Goal: Task Accomplishment & Management: Manage account settings

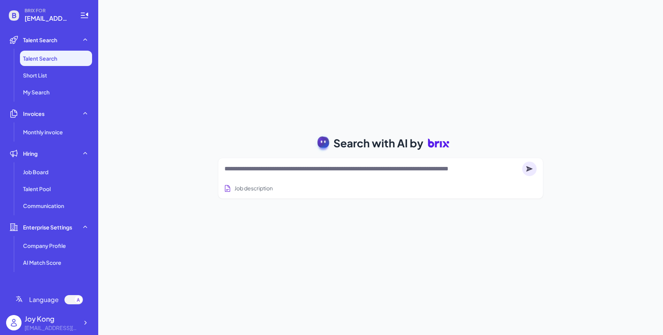
click at [65, 320] on div "Joy Kong" at bounding box center [52, 318] width 54 height 10
click at [85, 321] on icon at bounding box center [85, 323] width 2 height 4
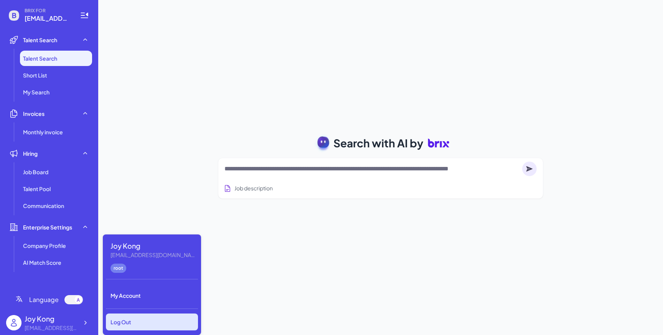
click at [115, 319] on div "Log Out" at bounding box center [152, 321] width 92 height 17
click at [127, 322] on div "Log Out" at bounding box center [152, 321] width 92 height 17
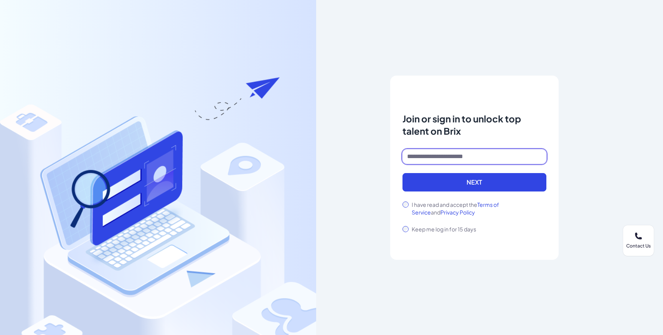
click at [435, 161] on input at bounding box center [474, 156] width 144 height 15
paste input "**********"
type input "**********"
click at [402, 173] on button "Next" at bounding box center [474, 182] width 144 height 18
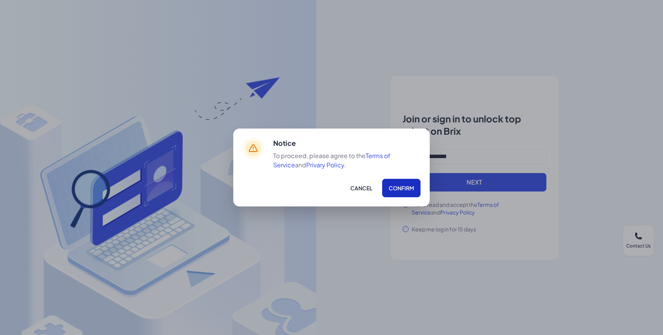
click at [407, 183] on button "Confirm" at bounding box center [401, 188] width 38 height 18
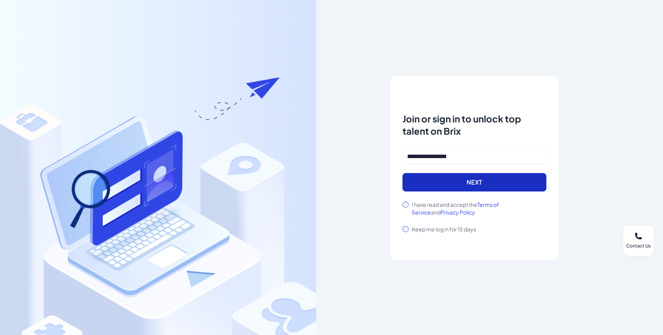
click at [435, 180] on button "Next" at bounding box center [474, 182] width 144 height 18
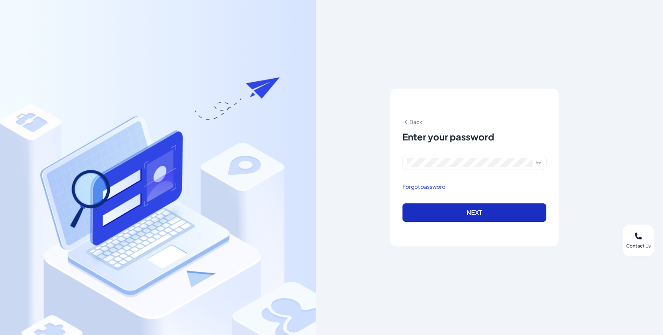
click at [426, 208] on button "Next" at bounding box center [474, 212] width 144 height 18
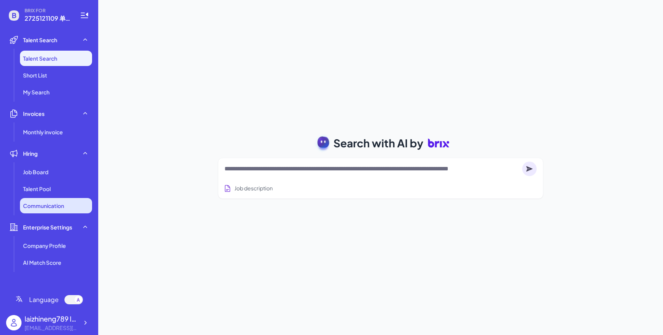
click at [58, 205] on span "Communication" at bounding box center [43, 206] width 41 height 8
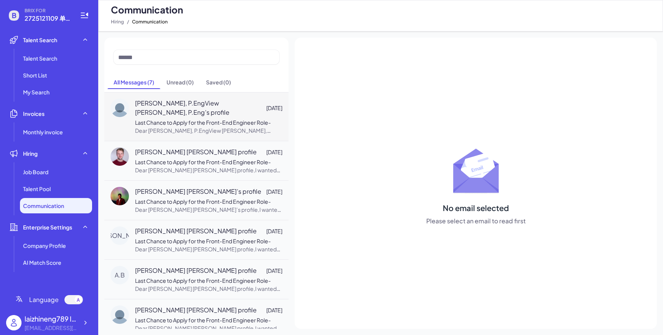
click at [161, 111] on span "[PERSON_NAME], P.EngView [PERSON_NAME], P.Eng’s profile" at bounding box center [200, 108] width 131 height 18
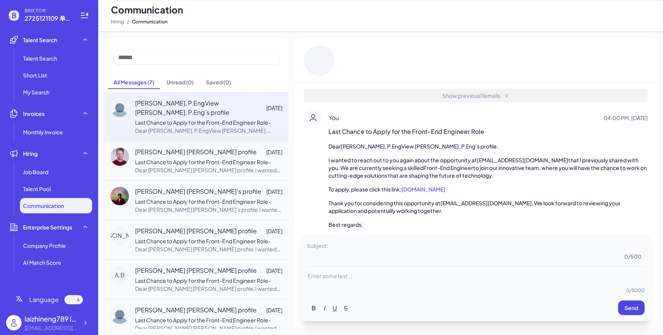
click at [460, 94] on span "Show previous 11 emails" at bounding box center [471, 96] width 58 height 8
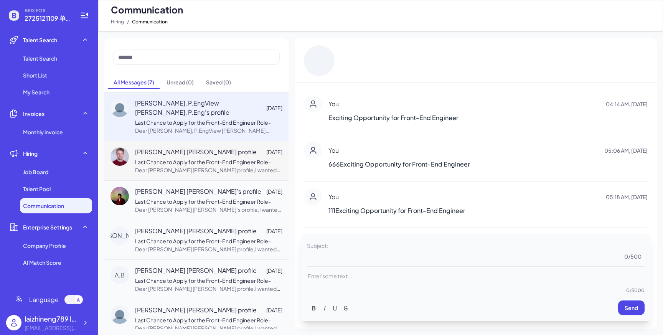
click at [205, 157] on span "[PERSON_NAME] [PERSON_NAME] profile" at bounding box center [196, 151] width 122 height 9
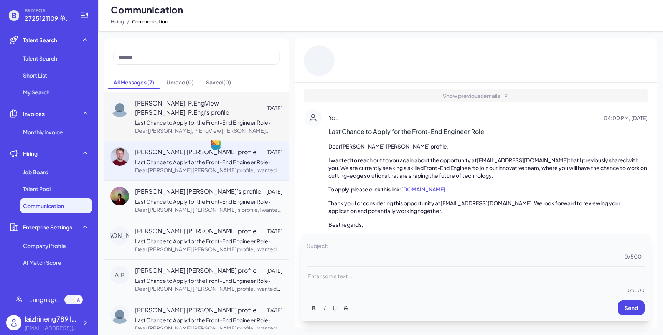
click at [221, 110] on span "[PERSON_NAME], P.EngView [PERSON_NAME], P.Eng’s profile" at bounding box center [200, 108] width 131 height 18
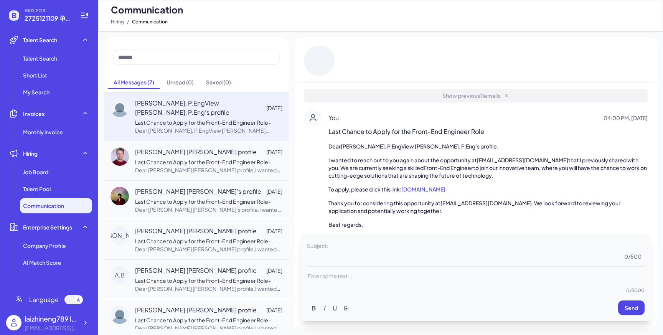
click at [467, 96] on span "Show previous 11 emails" at bounding box center [471, 96] width 58 height 8
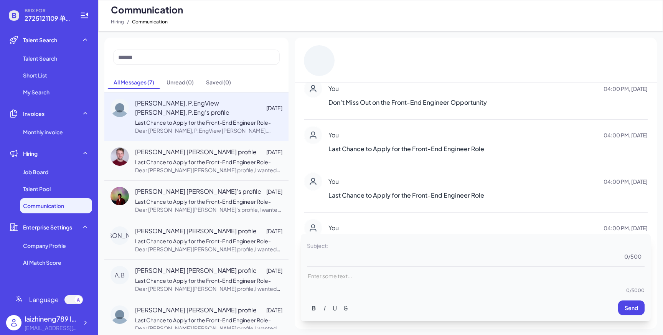
scroll to position [396, 0]
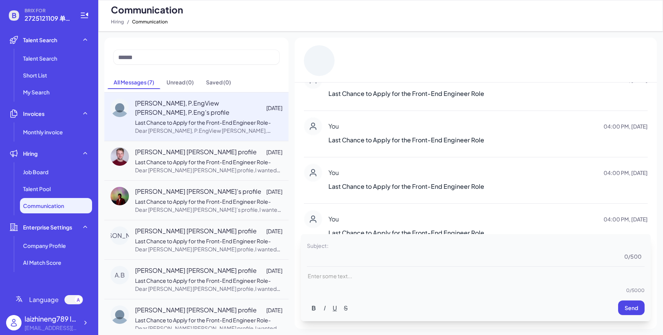
click at [385, 150] on div "You 04:00 PM, [DATE] Last Chance to Apply for the Front-End Engineer Role" at bounding box center [487, 134] width 319 height 34
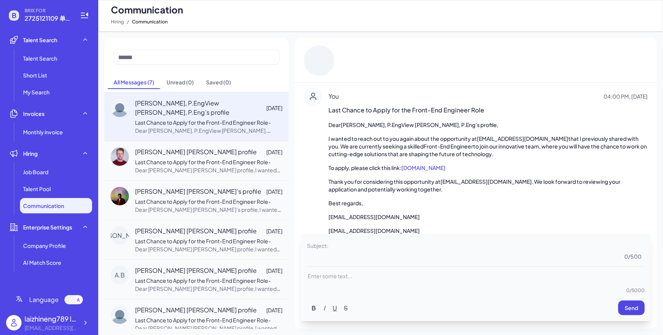
scroll to position [438, 0]
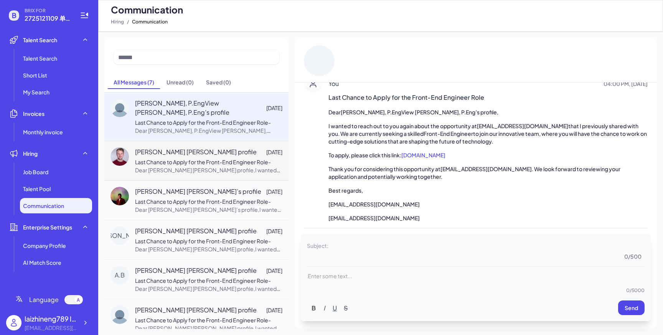
click at [223, 157] on span "[PERSON_NAME] [PERSON_NAME] profile" at bounding box center [196, 151] width 122 height 9
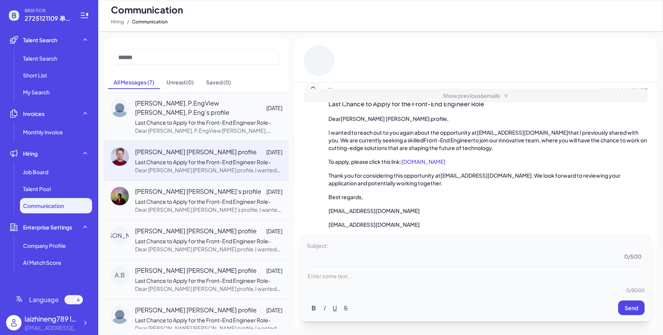
scroll to position [0, 0]
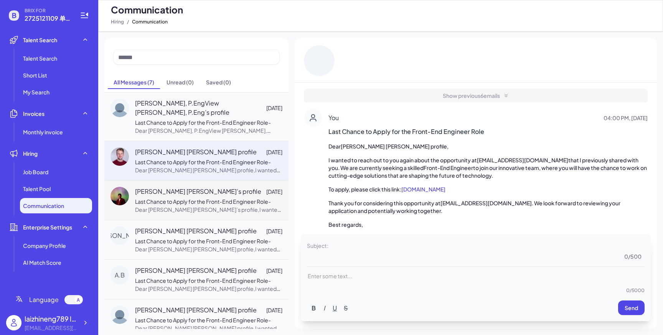
click at [198, 196] on span "[PERSON_NAME] [PERSON_NAME]’s profile" at bounding box center [198, 191] width 126 height 9
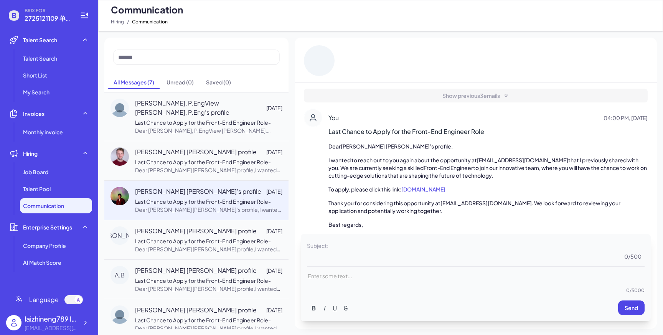
click at [195, 76] on div "All Messages ( 7 ) Unread ( 0 ) Saved ( 0 ) [PERSON_NAME], P.EngView [PERSON_NA…" at bounding box center [196, 183] width 184 height 291
click at [183, 83] on div "Unread ( 0 )" at bounding box center [180, 82] width 27 height 8
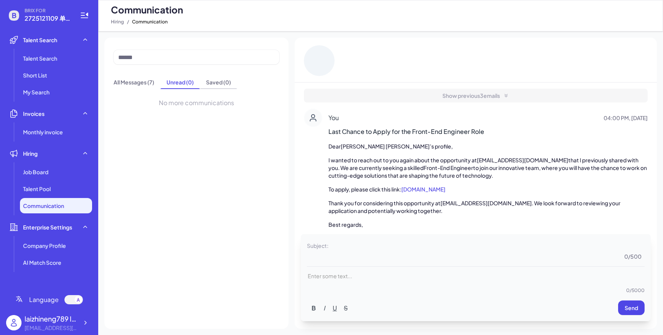
click at [218, 85] on div "Saved ( 0 )" at bounding box center [218, 82] width 25 height 8
click at [191, 87] on span "Unread ( 0 )" at bounding box center [180, 83] width 40 height 12
click at [137, 87] on span "All Messages ( 7 )" at bounding box center [133, 83] width 53 height 12
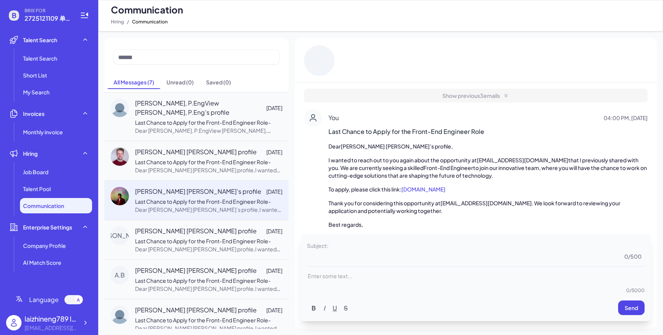
click at [326, 251] on span "Subject:" at bounding box center [317, 245] width 21 height 11
click at [327, 248] on span "Subject:" at bounding box center [317, 245] width 21 height 11
click at [341, 244] on textarea at bounding box center [487, 250] width 315 height 20
click at [211, 107] on span "[PERSON_NAME], P.EngView [PERSON_NAME], P.Eng’s profile" at bounding box center [200, 108] width 131 height 18
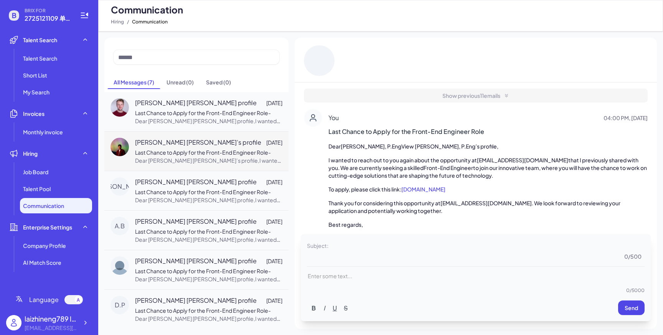
scroll to position [98, 0]
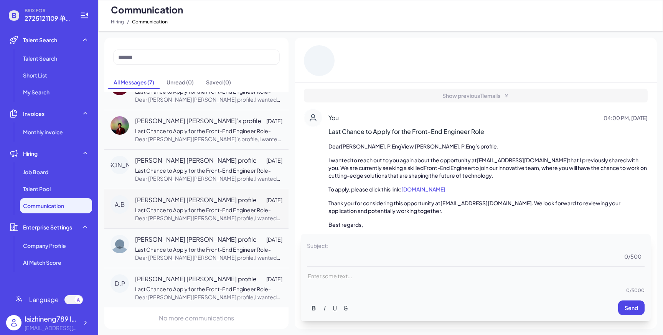
click at [193, 206] on div "[PERSON_NAME] [PERSON_NAME] profile [DATE] Last Chance to Apply for the Front-E…" at bounding box center [208, 208] width 147 height 27
click at [48, 184] on li "Talent Pool" at bounding box center [56, 188] width 72 height 15
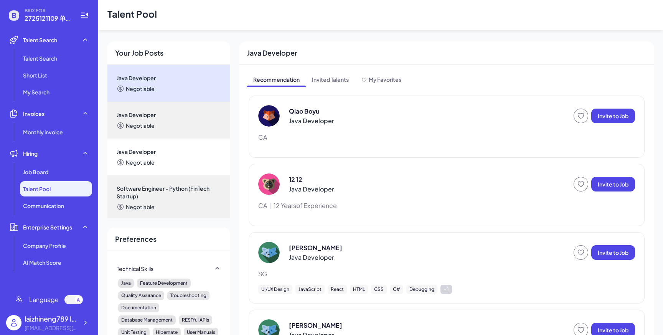
click at [48, 184] on li "Talent Pool" at bounding box center [56, 188] width 72 height 15
click at [53, 173] on div "Job Board" at bounding box center [56, 171] width 72 height 15
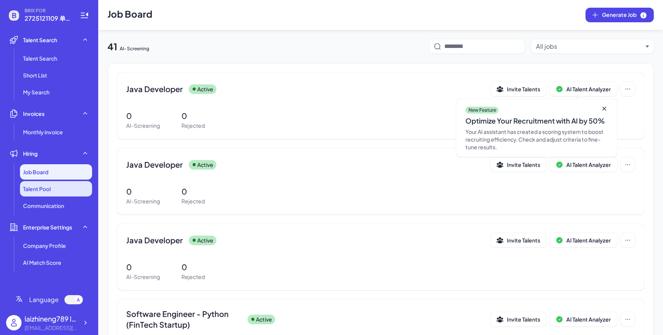
click at [56, 184] on li "Talent Pool" at bounding box center [56, 188] width 72 height 15
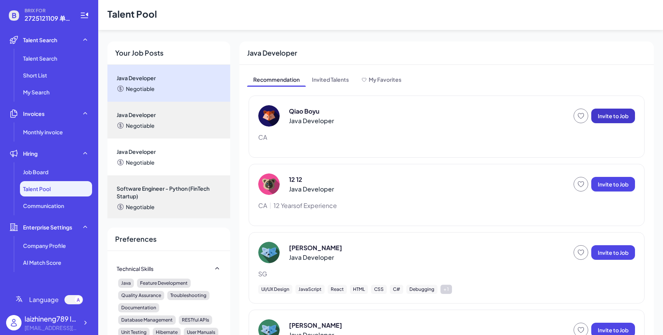
click at [605, 118] on span "Invite to Job" at bounding box center [613, 115] width 31 height 7
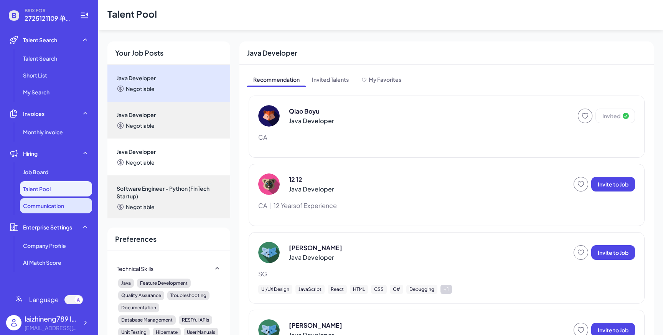
click at [41, 203] on span "Communication" at bounding box center [43, 206] width 41 height 8
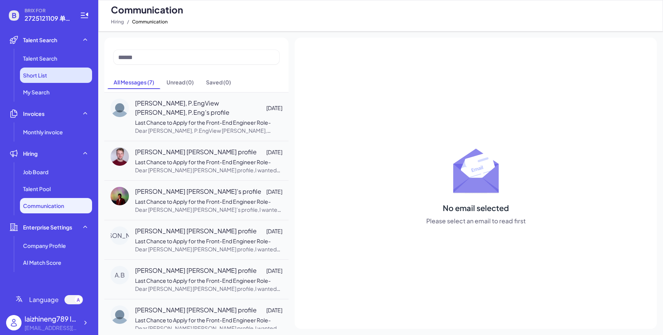
click at [70, 75] on li "Short List" at bounding box center [56, 75] width 72 height 15
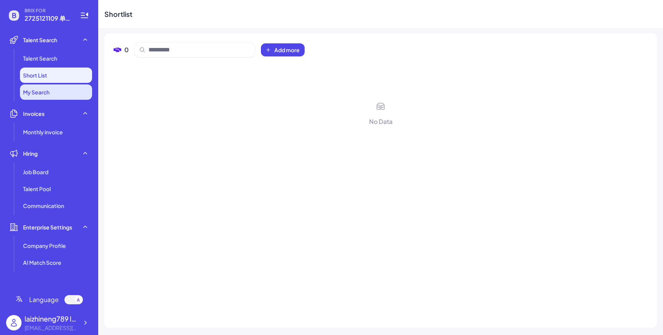
click at [74, 91] on li "My Search" at bounding box center [56, 91] width 72 height 15
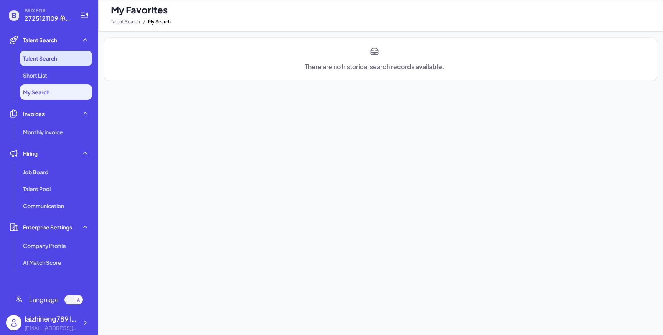
click at [73, 59] on li "Talent Search" at bounding box center [56, 58] width 72 height 15
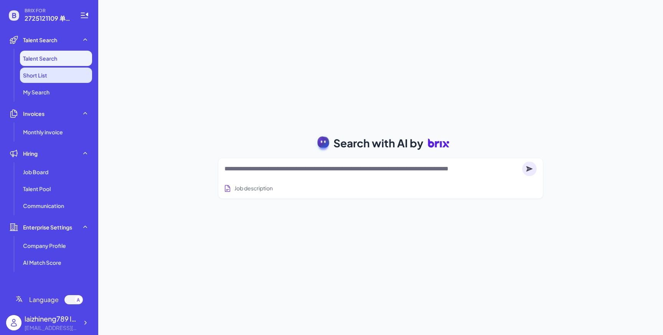
click at [71, 74] on li "Short List" at bounding box center [56, 75] width 72 height 15
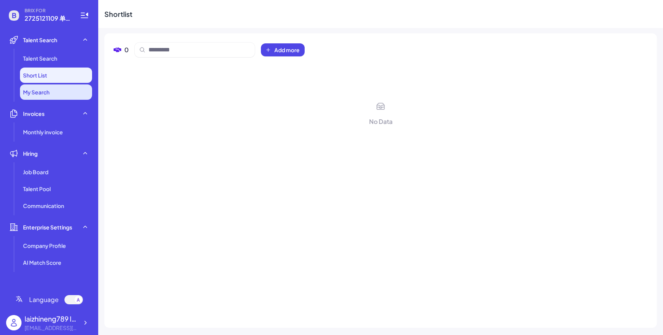
click at [65, 94] on li "My Search" at bounding box center [56, 91] width 72 height 15
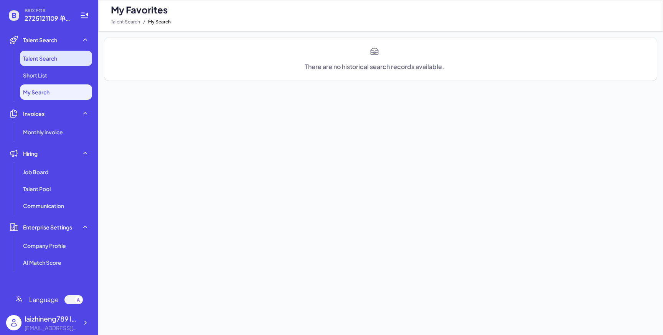
click at [73, 57] on li "Talent Search" at bounding box center [56, 58] width 72 height 15
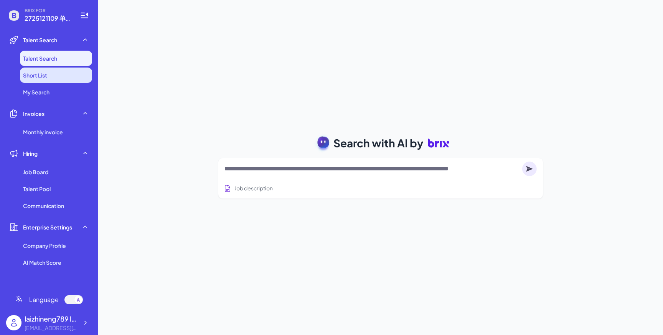
click at [65, 75] on li "Short List" at bounding box center [56, 75] width 72 height 15
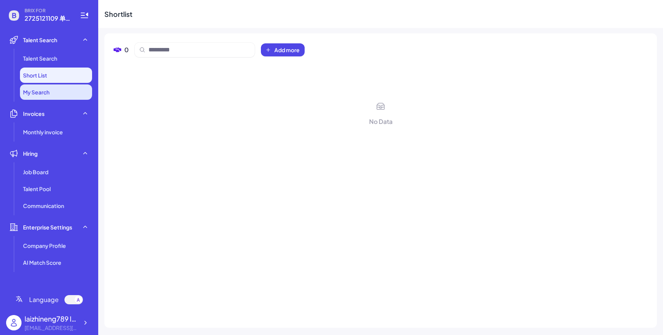
click at [57, 92] on li "My Search" at bounding box center [56, 91] width 72 height 15
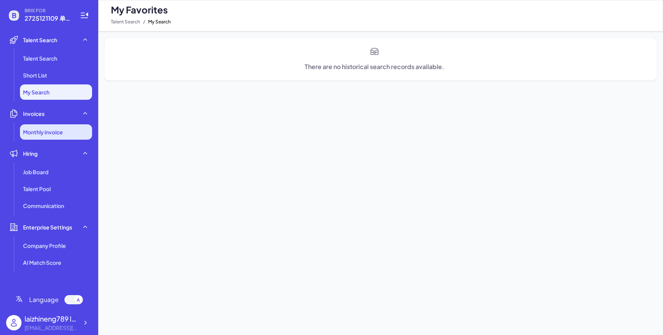
click at [54, 137] on li "Monthly invoice" at bounding box center [56, 131] width 72 height 15
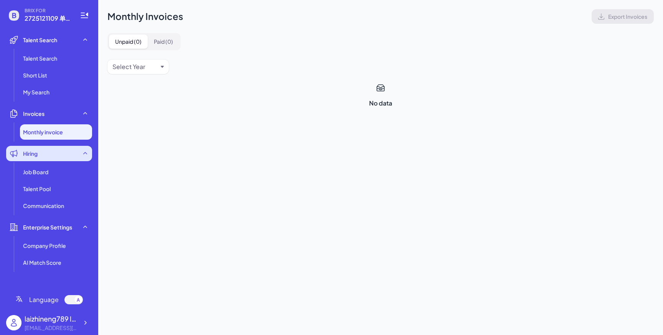
click at [57, 157] on div "Hiring" at bounding box center [49, 153] width 86 height 15
click at [63, 155] on div "Hiring" at bounding box center [49, 153] width 86 height 15
click at [63, 181] on ul "Job Board Talent Pool Communication" at bounding box center [49, 188] width 86 height 49
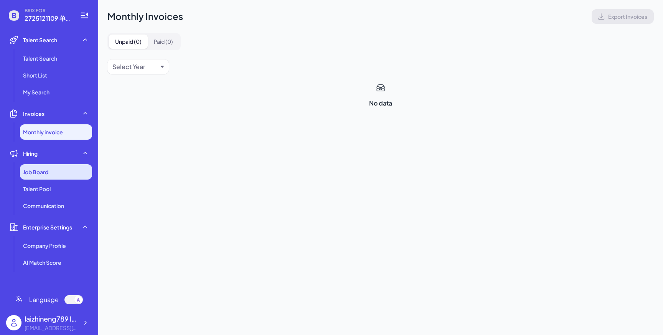
click at [65, 175] on div "Job Board" at bounding box center [56, 171] width 72 height 15
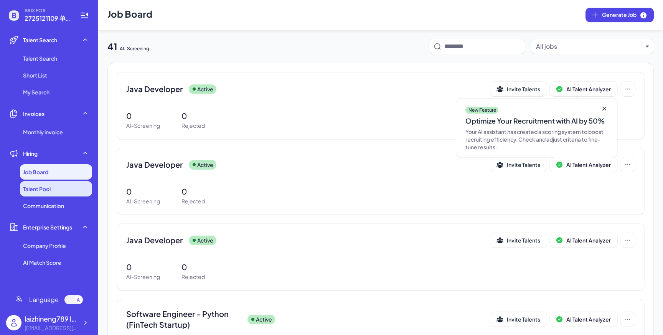
click at [64, 192] on li "Talent Pool" at bounding box center [56, 188] width 72 height 15
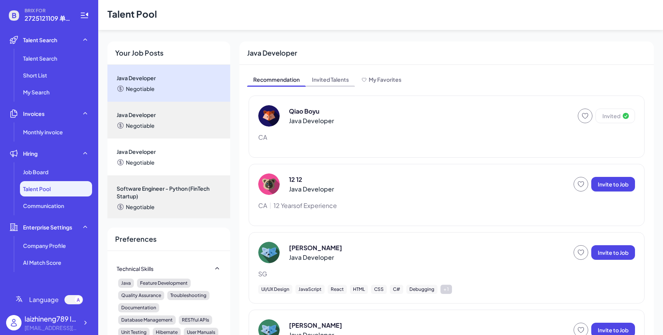
click at [315, 76] on span "Invited Talents" at bounding box center [330, 80] width 49 height 12
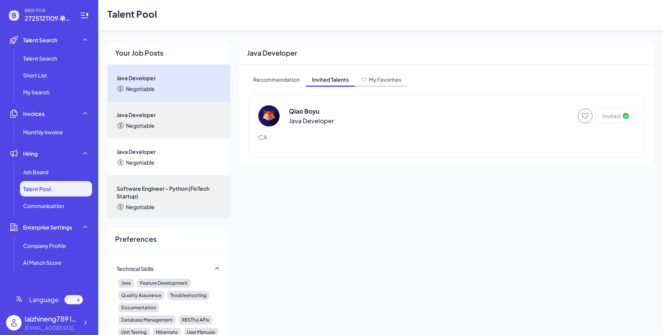
click at [387, 79] on span "My Favorites" at bounding box center [385, 79] width 33 height 7
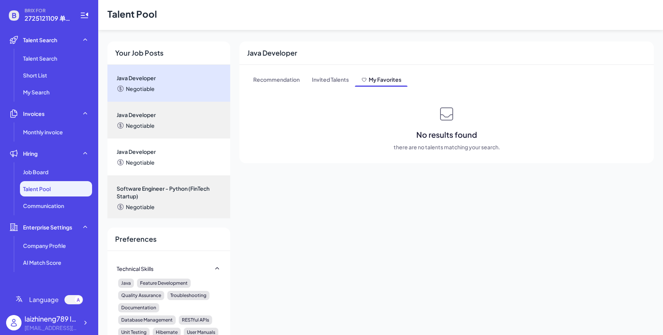
click at [358, 79] on span "My Favorites" at bounding box center [381, 80] width 53 height 12
click at [341, 79] on span "Invited Talents" at bounding box center [330, 80] width 49 height 12
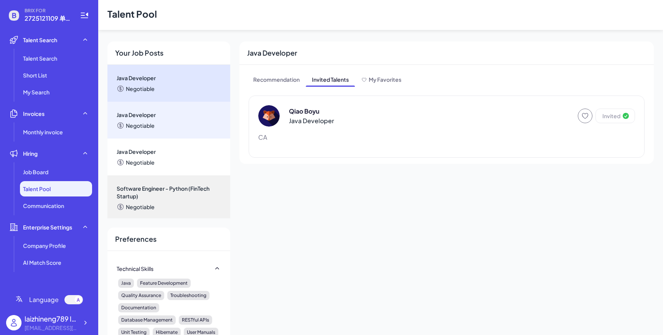
click at [174, 124] on div "Negotiable" at bounding box center [169, 126] width 104 height 8
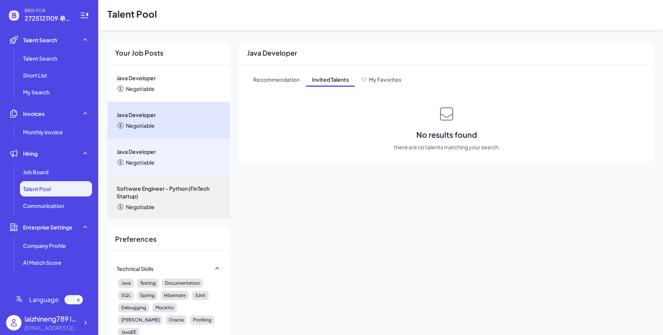
click at [185, 145] on div "Java Developer Negotiable" at bounding box center [168, 157] width 123 height 37
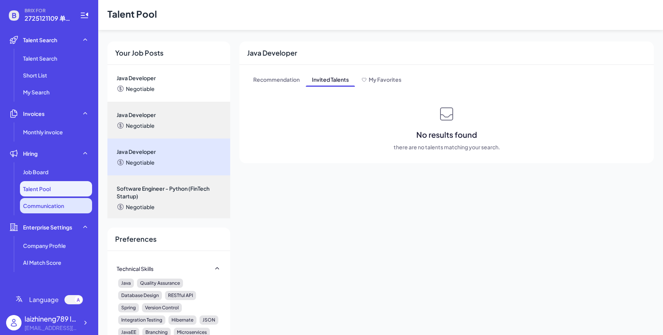
click at [64, 208] on li "Communication" at bounding box center [56, 205] width 72 height 15
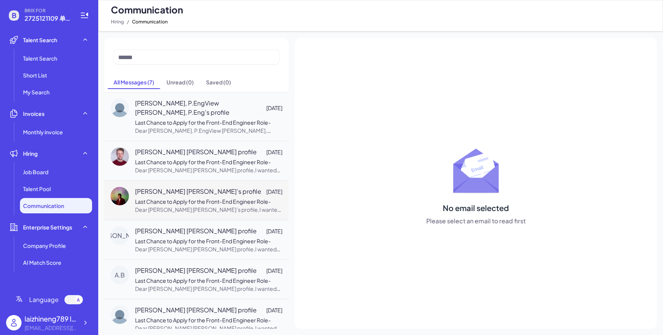
click at [148, 192] on div "[PERSON_NAME] [PERSON_NAME]’s profile [DATE] Last Chance to Apply for the Front…" at bounding box center [196, 200] width 184 height 40
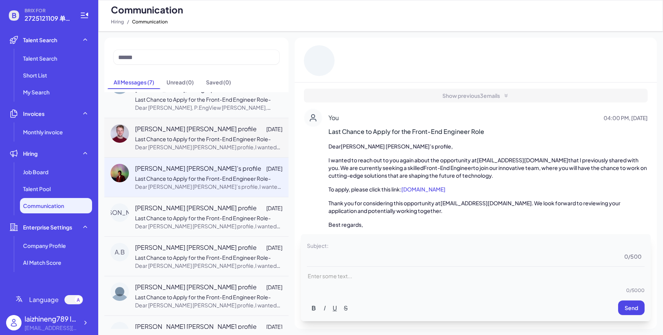
scroll to position [86, 0]
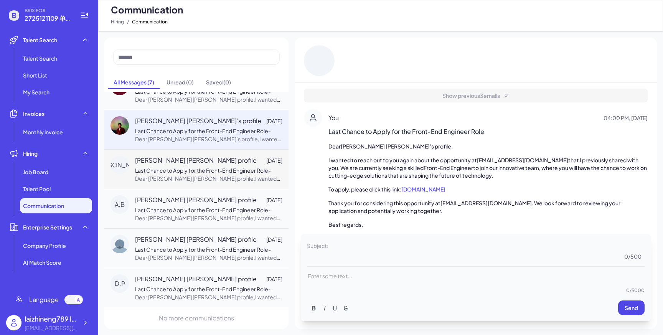
click at [198, 174] on span "Last Chance to Apply for the Front-End Engineer Role" at bounding box center [201, 170] width 133 height 7
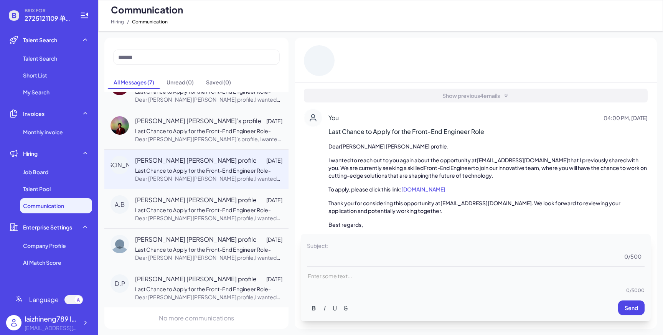
click at [392, 92] on div "Show previous 4 emails" at bounding box center [476, 96] width 344 height 14
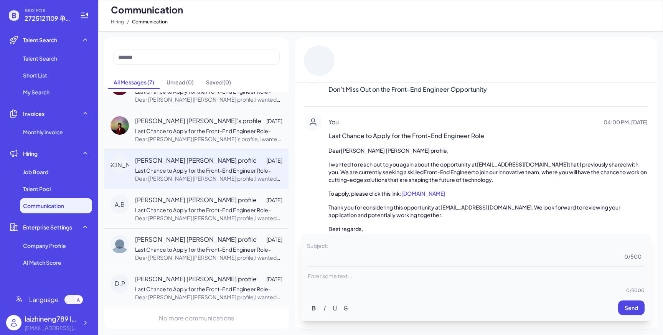
scroll to position [198, 0]
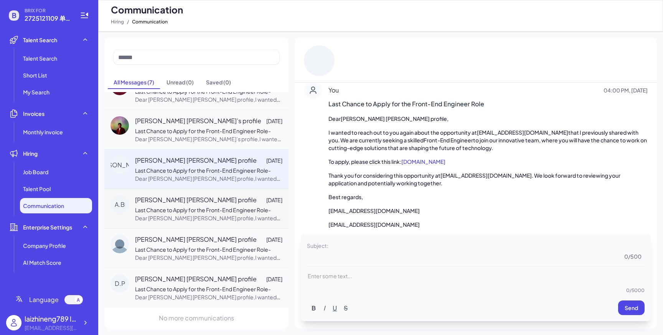
click at [172, 213] on span "Last Chance to Apply for the Front-End Engineer Role" at bounding box center [201, 209] width 133 height 7
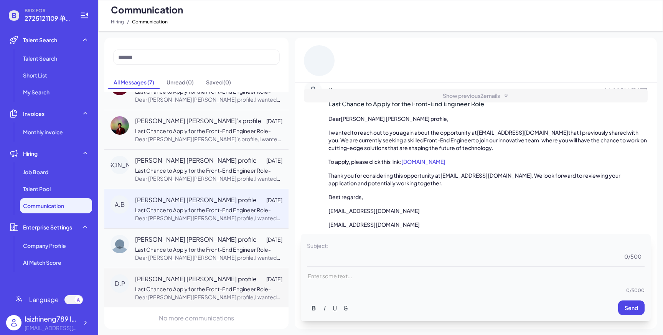
scroll to position [98, 0]
click at [215, 298] on span "Dear [PERSON_NAME] [PERSON_NAME] profile,I wanted to reach out to you again abo…" at bounding box center [208, 342] width 146 height 96
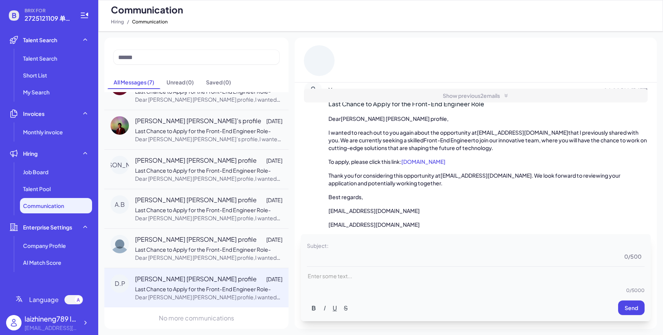
scroll to position [0, 0]
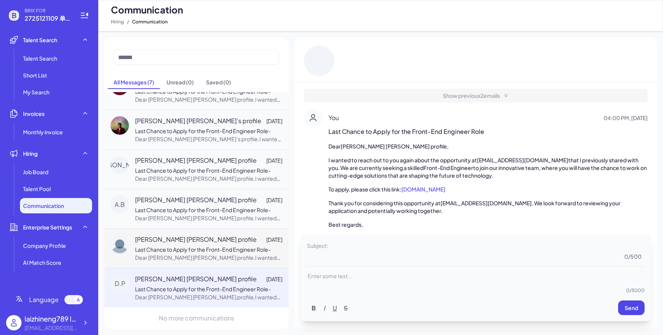
click at [207, 246] on span "Last Chance to Apply for the Front-End Engineer Role" at bounding box center [201, 249] width 133 height 7
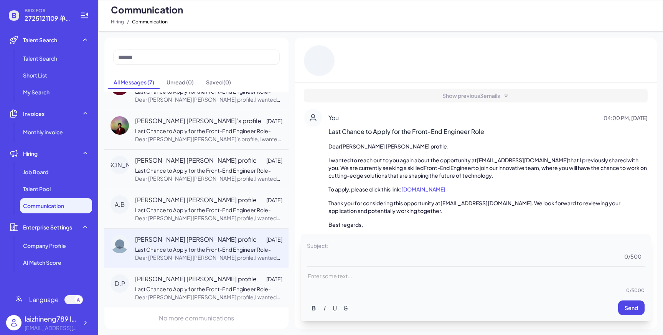
scroll to position [28, 0]
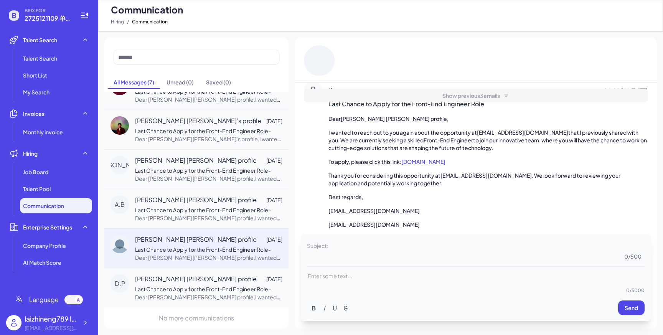
click at [416, 165] on p "To apply, please click this link: [DOMAIN_NAME]" at bounding box center [487, 162] width 319 height 8
click at [414, 160] on span "[DOMAIN_NAME]" at bounding box center [423, 161] width 44 height 7
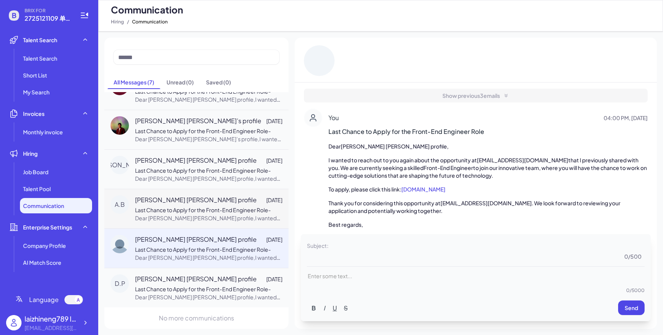
click at [222, 198] on span "[PERSON_NAME] [PERSON_NAME] profile" at bounding box center [196, 199] width 122 height 9
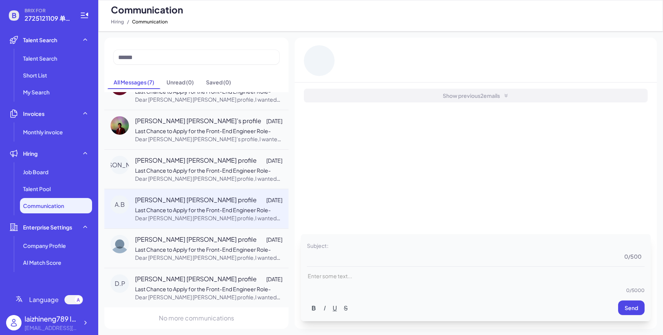
click at [360, 94] on div "Show previous 2 emails" at bounding box center [476, 96] width 344 height 14
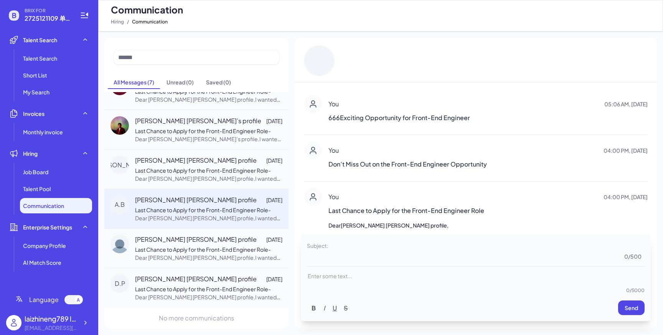
click at [360, 94] on div "You 05:06 AM, [DATE] 666Exciting Opportunity for Front-End Engineer" at bounding box center [476, 109] width 344 height 40
click at [360, 105] on div "You 05:06 AM, [DATE]" at bounding box center [487, 103] width 319 height 9
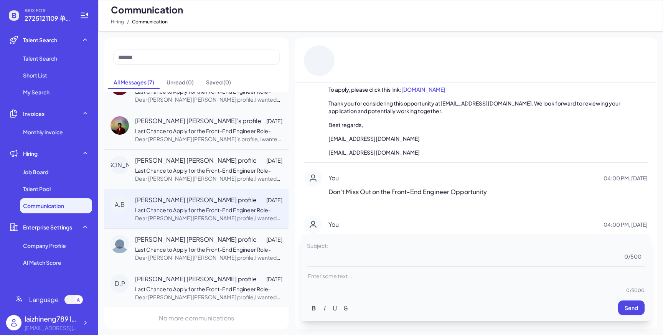
scroll to position [228, 0]
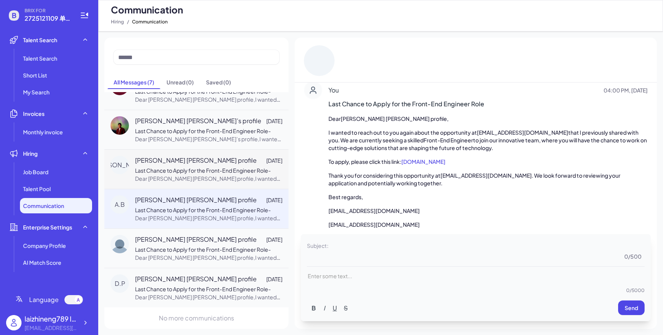
click at [197, 164] on span "[PERSON_NAME] [PERSON_NAME] profile" at bounding box center [196, 160] width 122 height 9
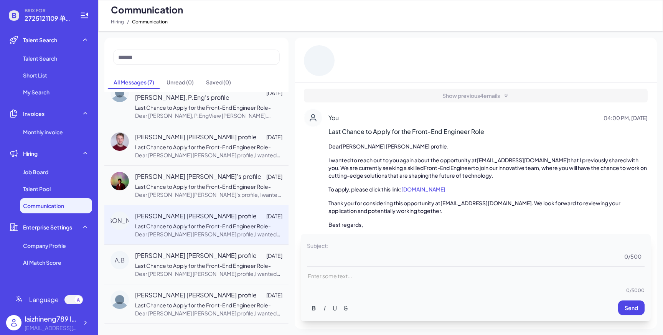
scroll to position [0, 0]
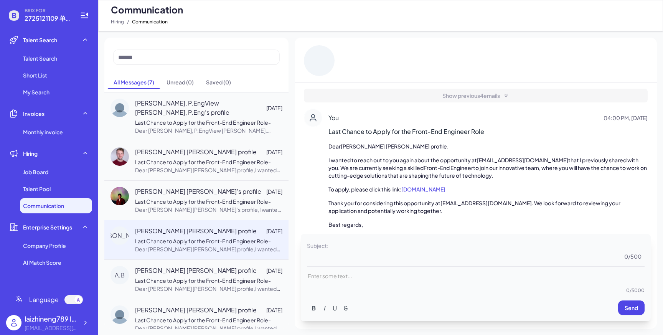
click at [194, 157] on span "[PERSON_NAME] [PERSON_NAME] profile" at bounding box center [196, 151] width 122 height 9
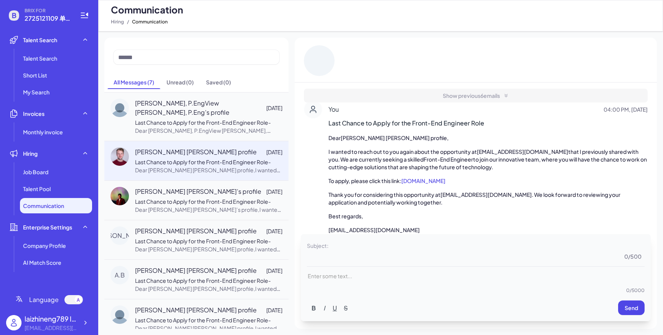
scroll to position [12, 0]
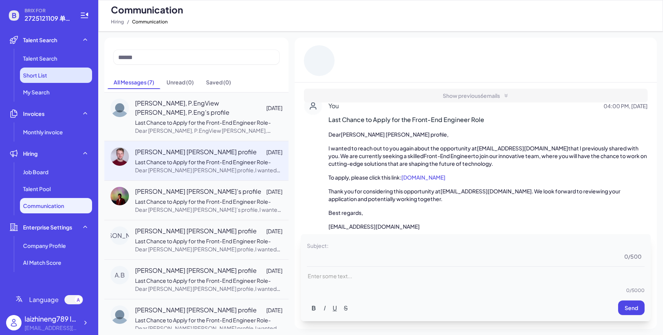
click at [69, 78] on li "Short List" at bounding box center [56, 75] width 72 height 15
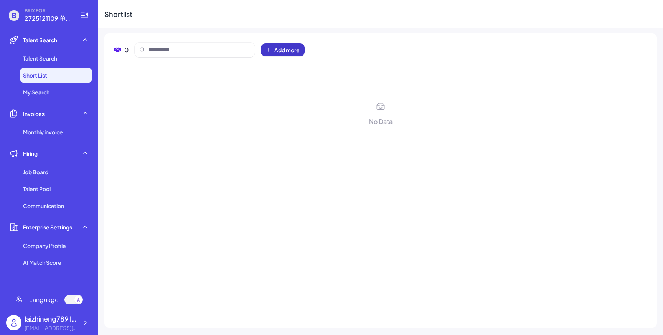
click at [272, 45] on button "Add more" at bounding box center [283, 49] width 44 height 13
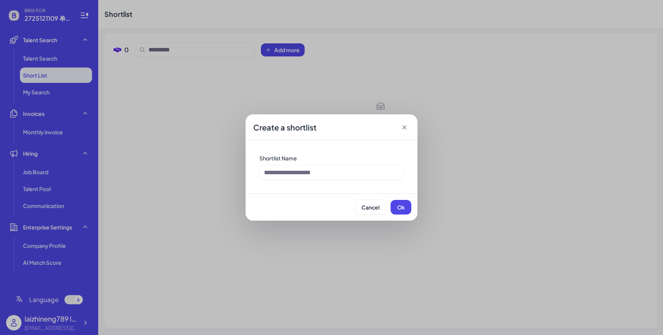
click at [318, 162] on div "Shortlist Name" at bounding box center [331, 167] width 157 height 38
click at [318, 171] on input at bounding box center [331, 172] width 144 height 15
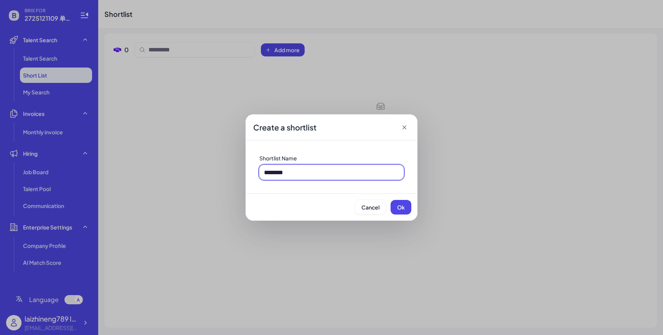
type input "********"
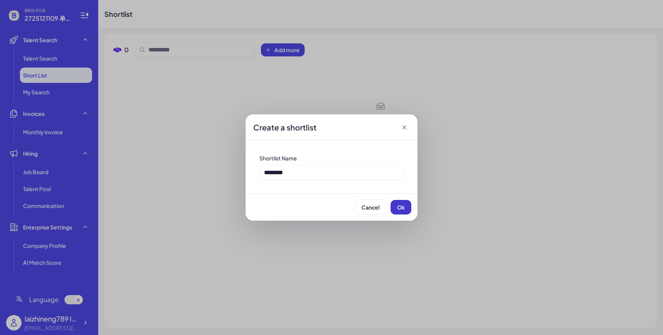
click at [406, 207] on button "Ok" at bounding box center [401, 207] width 21 height 15
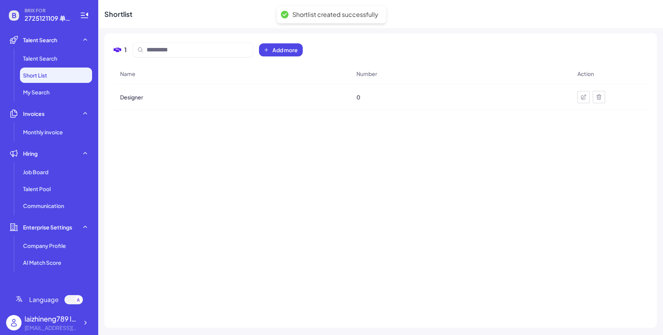
click at [199, 95] on div "Designer" at bounding box center [232, 96] width 236 height 21
click at [136, 98] on span "Designer" at bounding box center [131, 97] width 23 height 8
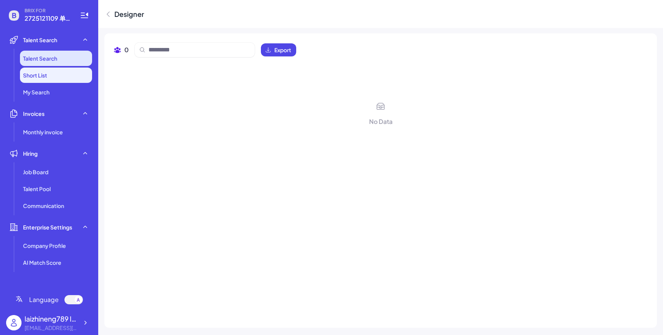
click at [53, 58] on span "Talent Search" at bounding box center [40, 58] width 34 height 8
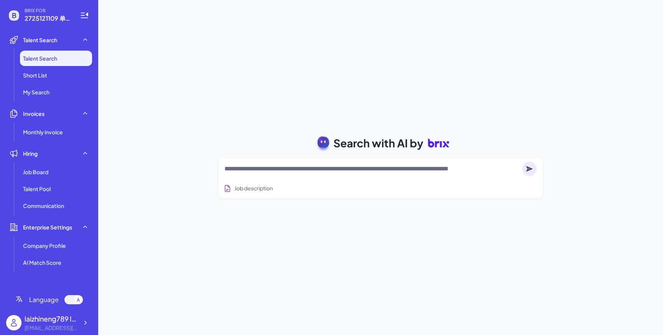
click at [262, 168] on textarea at bounding box center [371, 168] width 295 height 9
type textarea "*"
type textarea "**********"
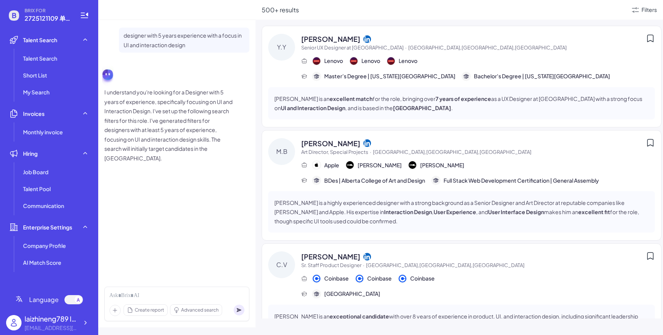
click at [652, 38] on icon at bounding box center [650, 38] width 9 height 9
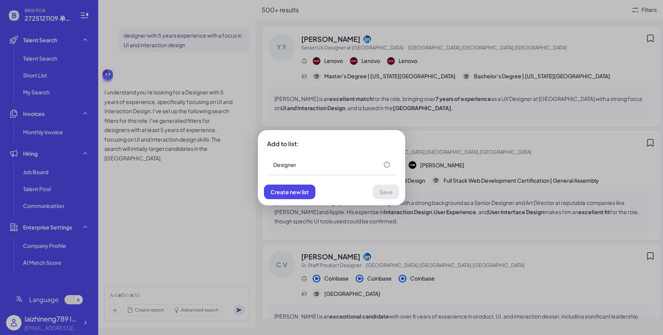
drag, startPoint x: 290, startPoint y: 193, endPoint x: 421, endPoint y: 139, distance: 141.1
click at [421, 139] on div "Add to list: Designer Create new list Save" at bounding box center [331, 167] width 663 height 335
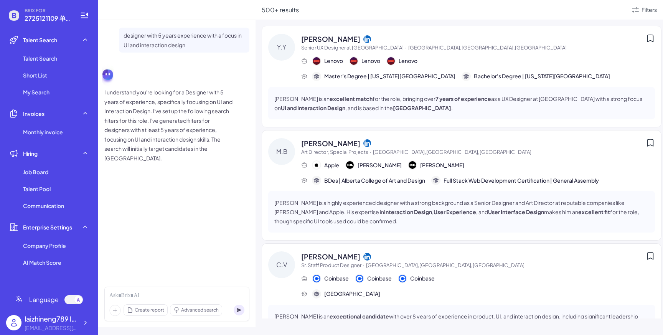
click at [650, 38] on icon at bounding box center [650, 38] width 9 height 9
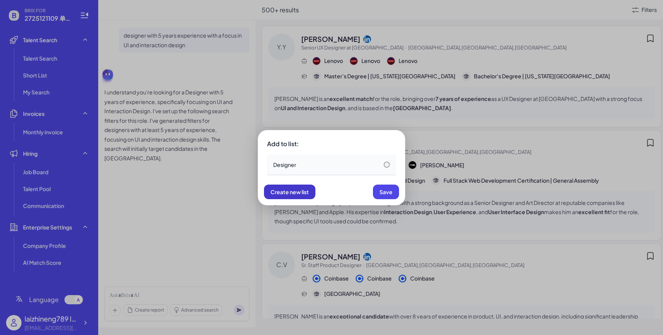
click at [308, 193] on span "Create new list" at bounding box center [290, 191] width 38 height 7
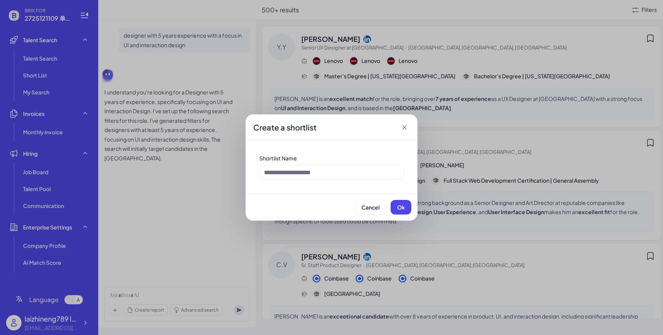
click at [382, 206] on button "Cancel" at bounding box center [370, 207] width 31 height 15
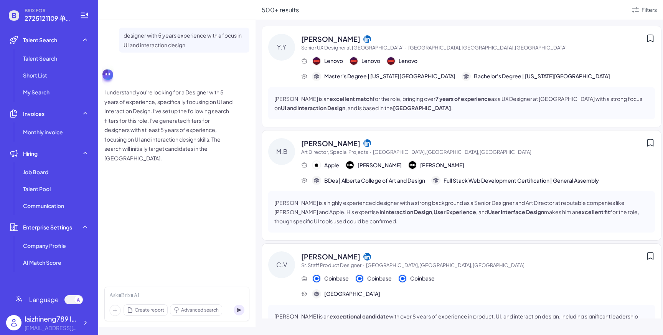
click at [653, 38] on icon at bounding box center [651, 38] width 6 height 7
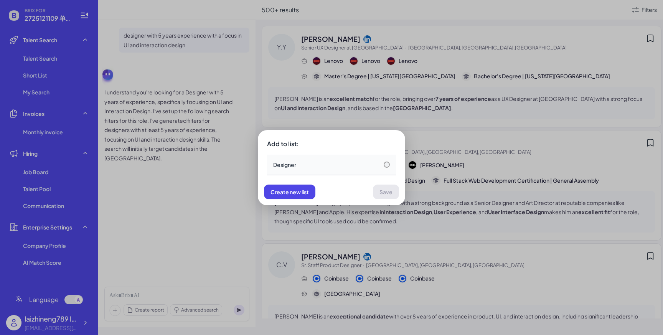
click at [384, 166] on div "Designer" at bounding box center [331, 165] width 117 height 8
click at [389, 195] on button "Save" at bounding box center [386, 192] width 26 height 15
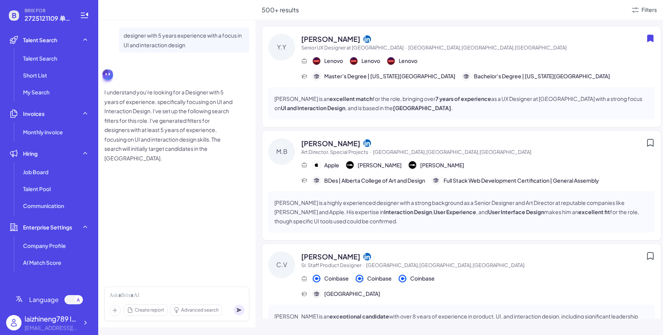
click at [404, 86] on div "Y.Y [PERSON_NAME] Senior UX Designer at [GEOGRAPHIC_DATA] · [GEOGRAPHIC_DATA],[…" at bounding box center [462, 77] width 400 height 102
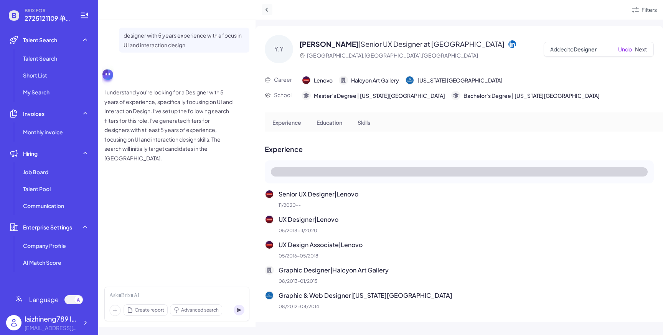
click at [271, 8] on button at bounding box center [267, 9] width 11 height 11
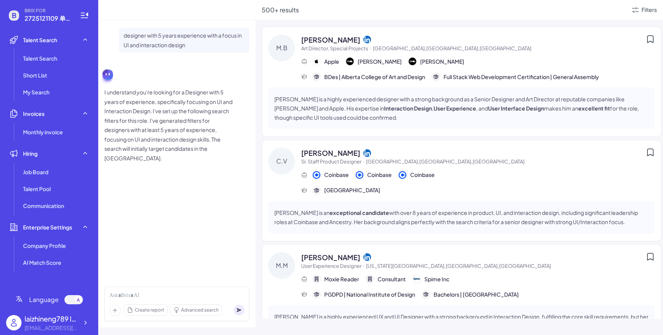
click at [294, 98] on p "[PERSON_NAME] is a highly experienced designer with a strong background as a Se…" at bounding box center [461, 108] width 374 height 28
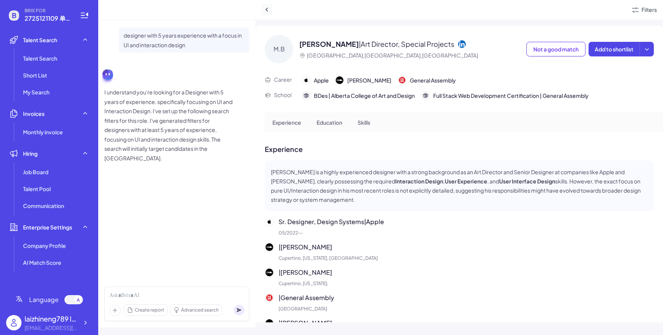
click at [269, 12] on icon at bounding box center [267, 10] width 8 height 8
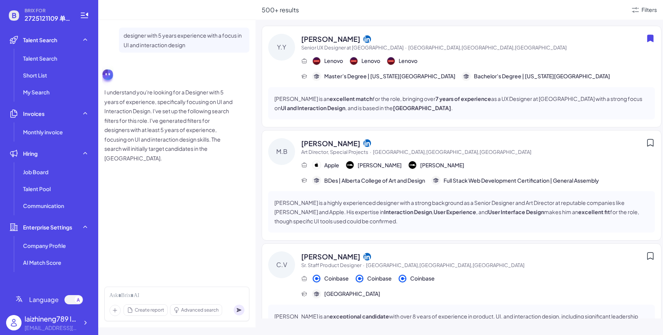
click at [292, 58] on div "Y.Y" at bounding box center [281, 57] width 27 height 47
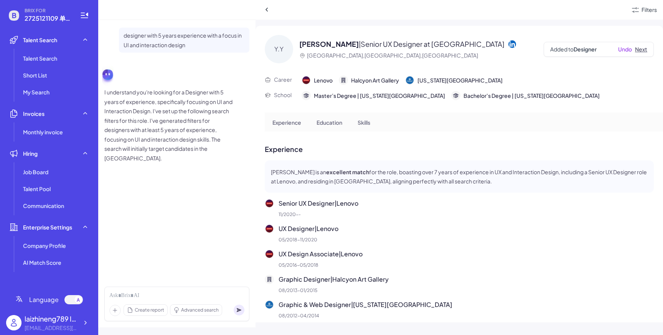
click at [647, 50] on button "Next" at bounding box center [641, 49] width 12 height 8
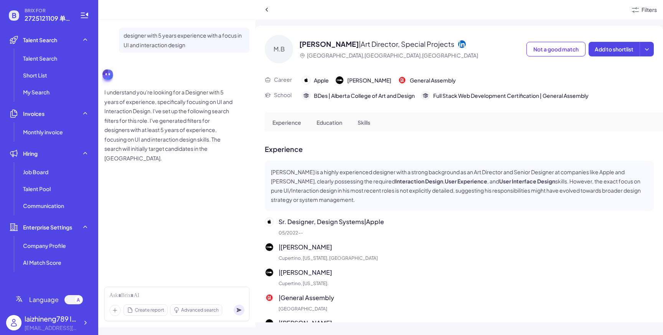
click at [647, 50] on icon at bounding box center [647, 49] width 4 height 2
click at [562, 49] on span "Not a good match" at bounding box center [555, 49] width 45 height 7
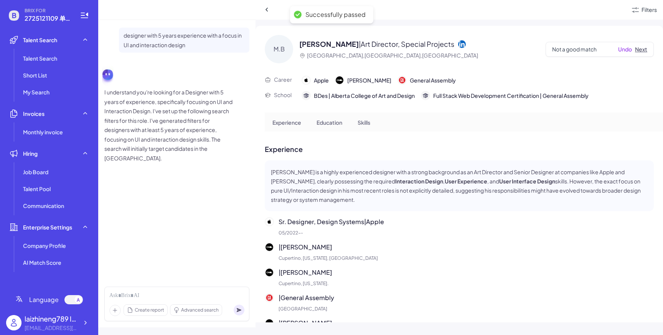
click at [640, 51] on button "Next" at bounding box center [641, 49] width 12 height 8
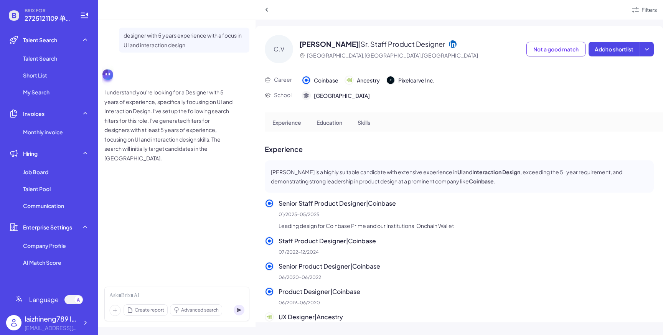
click at [635, 54] on button "Add to shortlist" at bounding box center [614, 49] width 51 height 15
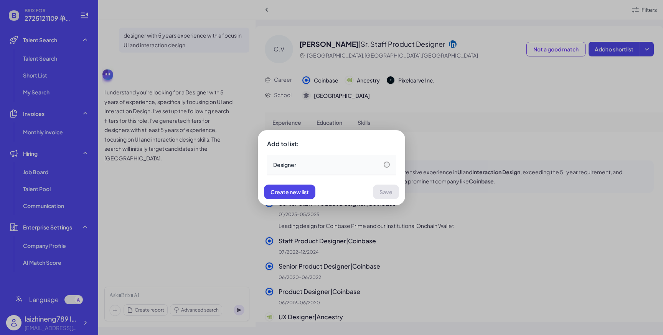
click at [391, 167] on div "Designer" at bounding box center [331, 165] width 129 height 21
click at [390, 189] on span "Save" at bounding box center [385, 191] width 13 height 7
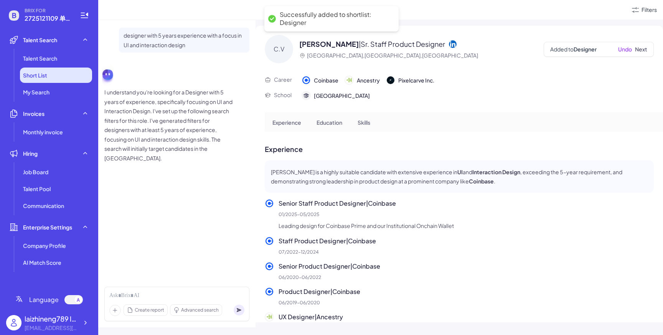
click at [58, 77] on li "Short List" at bounding box center [56, 75] width 72 height 15
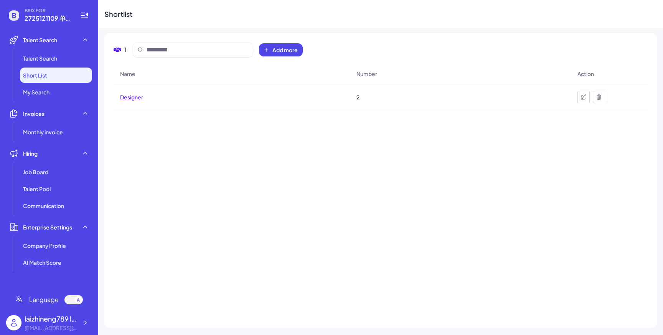
click at [142, 99] on span "Designer" at bounding box center [131, 97] width 23 height 8
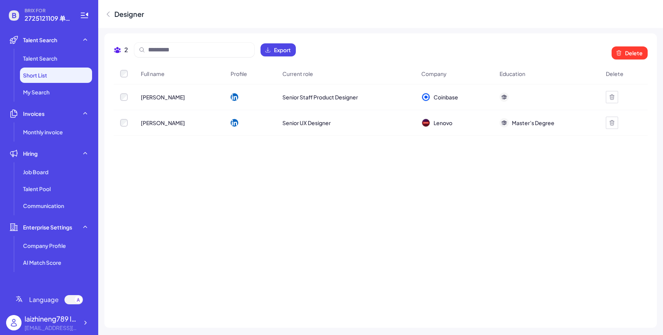
click at [127, 77] on label at bounding box center [124, 74] width 8 height 8
click at [644, 50] on button "Delete" at bounding box center [630, 52] width 36 height 13
click at [630, 104] on span "Cancel" at bounding box center [622, 101] width 18 height 7
click at [545, 168] on div "Full name Profile Current role Company Education Delete [PERSON_NAME] Senior St…" at bounding box center [381, 190] width 534 height 255
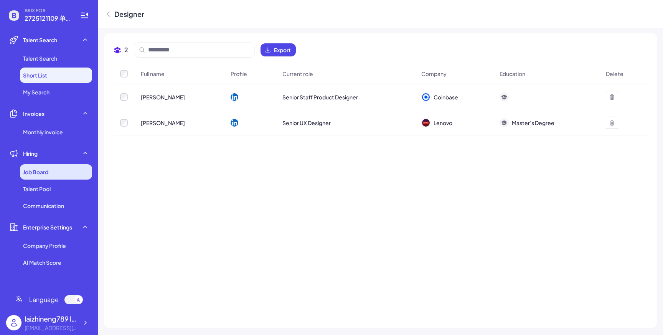
click at [59, 170] on div "Job Board" at bounding box center [56, 171] width 72 height 15
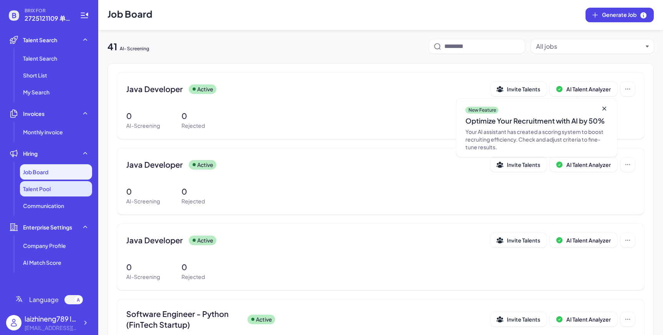
click at [55, 183] on li "Talent Pool" at bounding box center [56, 188] width 72 height 15
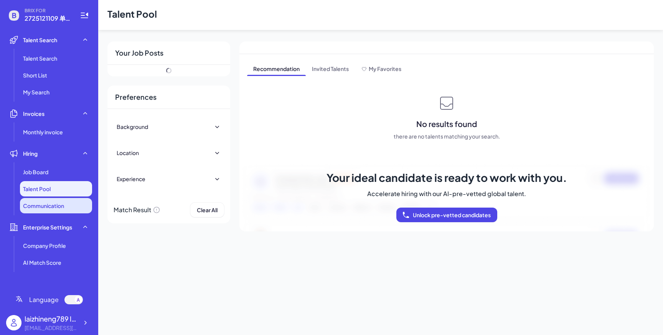
click at [51, 202] on span "Communication" at bounding box center [43, 206] width 41 height 8
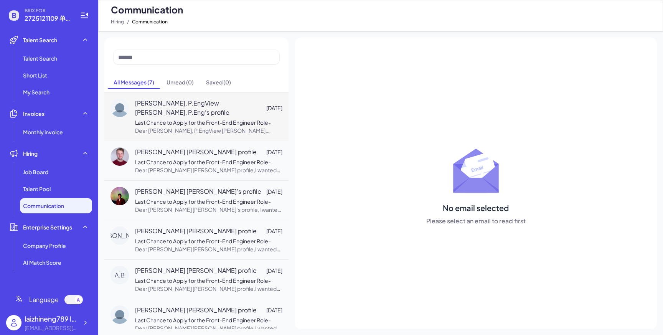
click at [180, 126] on p "Last Chance to Apply for the Front-End Engineer Role - Dear [PERSON_NAME], P.En…" at bounding box center [208, 127] width 147 height 16
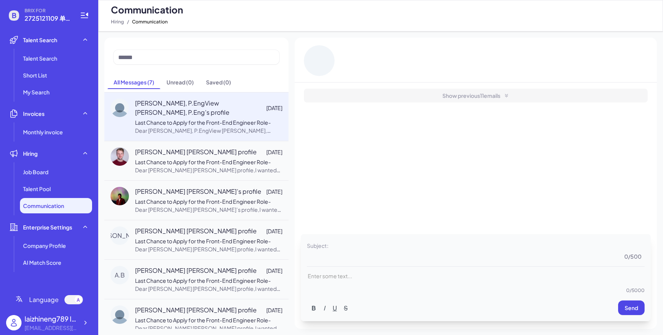
click at [180, 126] on p "Last Chance to Apply for the Front-End Engineer Role - Dear [PERSON_NAME], P.En…" at bounding box center [208, 127] width 147 height 16
click at [445, 101] on div "Show previous 11 emails" at bounding box center [476, 96] width 344 height 14
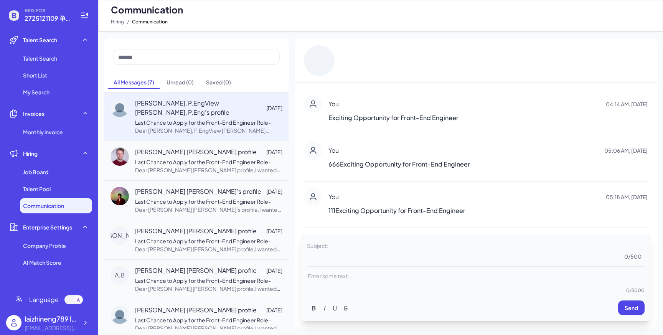
click at [431, 109] on div "You 04:14 AM, [DATE] Exciting Opportunity for Front-End Engineer" at bounding box center [487, 112] width 319 height 34
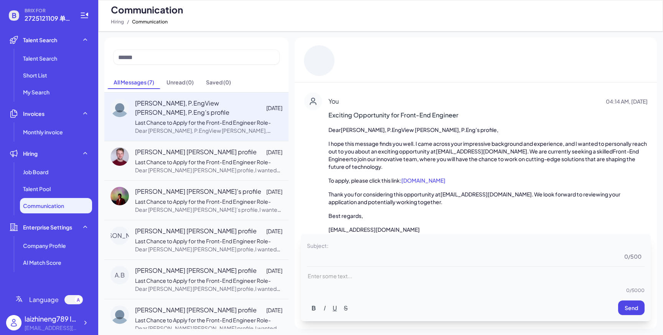
scroll to position [8, 0]
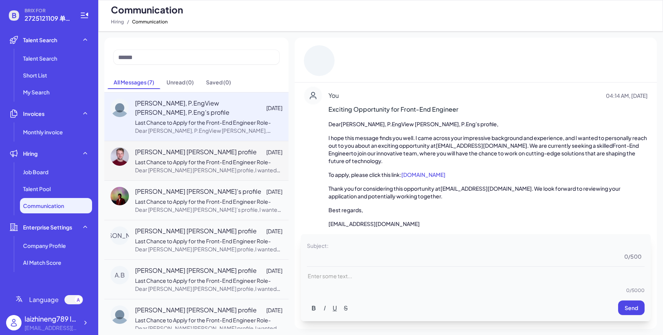
click at [219, 157] on span "[PERSON_NAME] [PERSON_NAME] profile" at bounding box center [196, 151] width 122 height 9
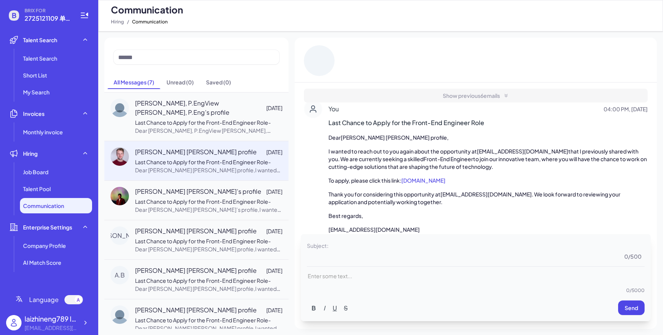
scroll to position [8, 0]
click at [196, 228] on span "Dear [PERSON_NAME] [PERSON_NAME]’s profile,I wanted to reach out to you again a…" at bounding box center [208, 254] width 146 height 96
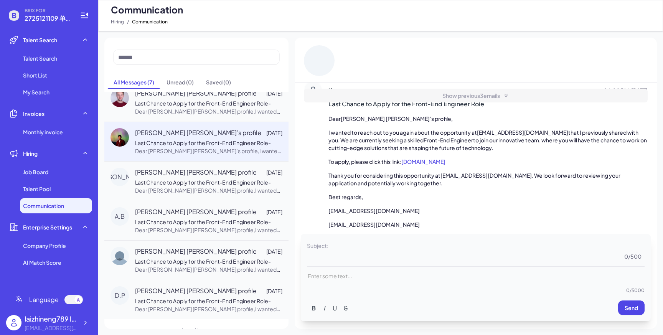
scroll to position [62, 0]
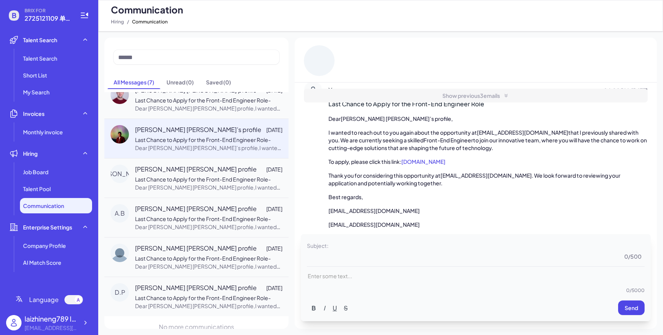
click at [213, 183] on span "Last Chance to Apply for the Front-End Engineer Role" at bounding box center [201, 179] width 133 height 7
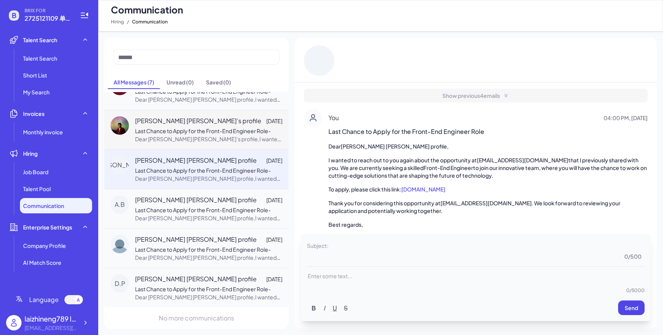
scroll to position [98, 0]
click at [206, 208] on span "Last Chance to Apply for the Front-End Engineer Role" at bounding box center [201, 209] width 133 height 7
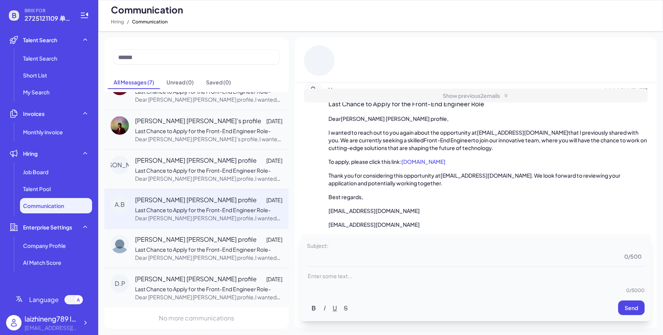
scroll to position [0, 0]
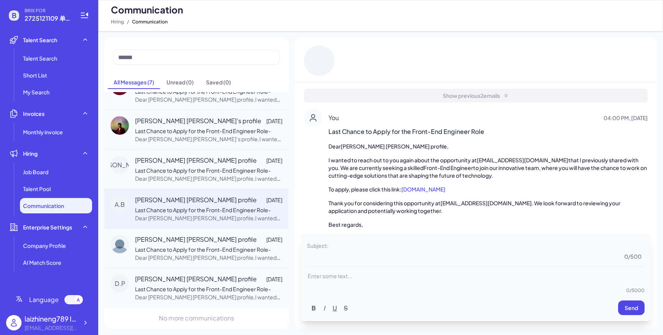
click at [402, 101] on div "Show previous 2 emails" at bounding box center [476, 96] width 344 height 14
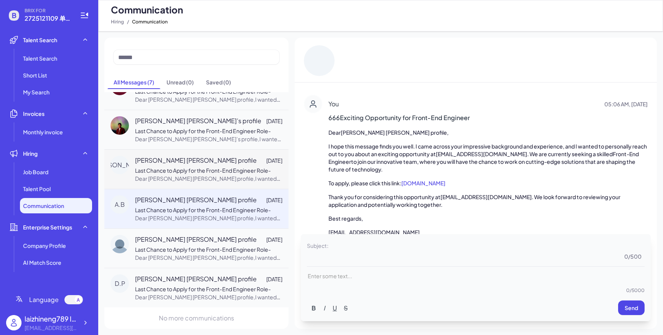
click at [201, 172] on span "Last Chance to Apply for the Front-End Engineer Role" at bounding box center [201, 170] width 133 height 7
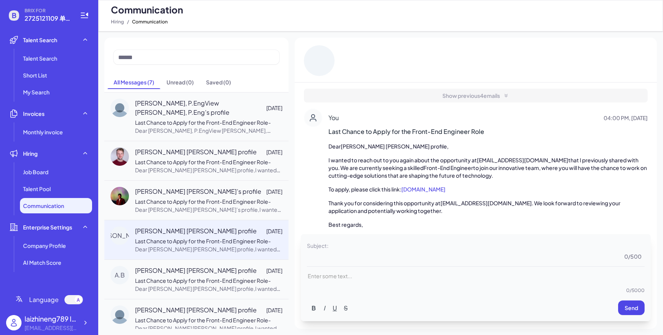
click at [350, 278] on p at bounding box center [476, 276] width 338 height 8
click at [64, 173] on div "Job Board" at bounding box center [56, 171] width 72 height 15
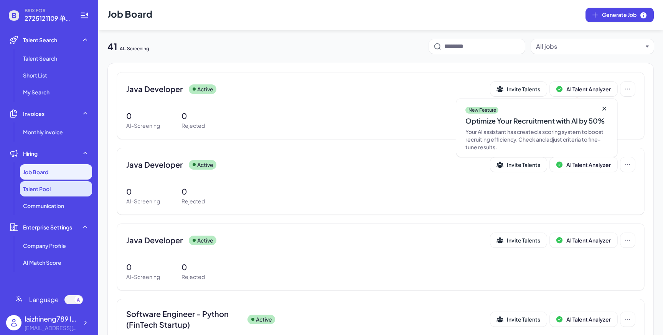
click at [56, 189] on li "Talent Pool" at bounding box center [56, 188] width 72 height 15
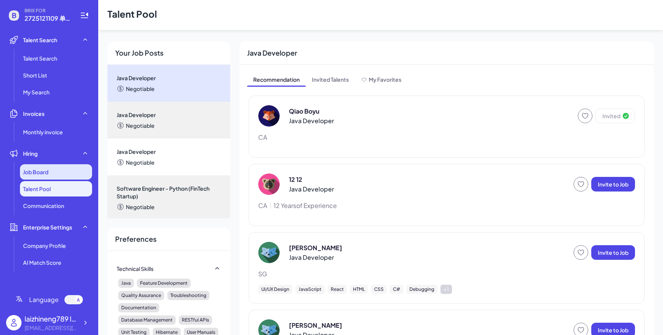
click at [53, 176] on div "Job Board" at bounding box center [56, 171] width 72 height 15
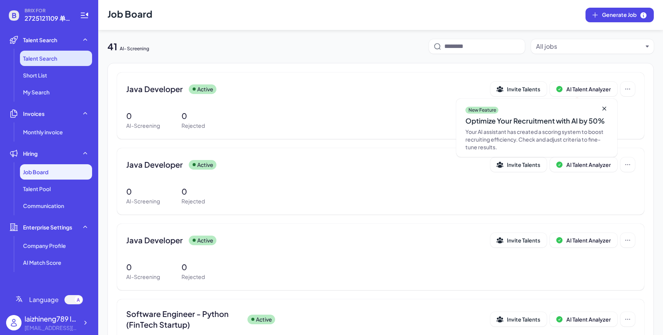
click at [30, 62] on li "Talent Search" at bounding box center [56, 58] width 72 height 15
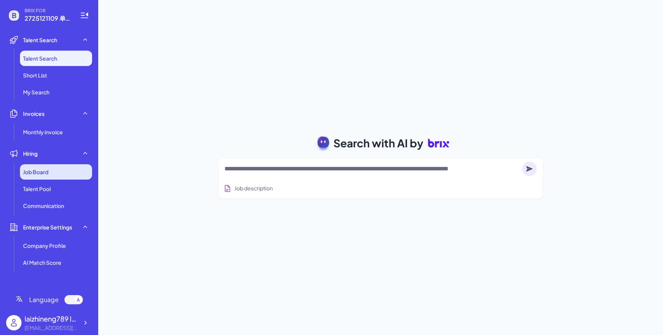
click at [58, 168] on div "Job Board" at bounding box center [56, 171] width 72 height 15
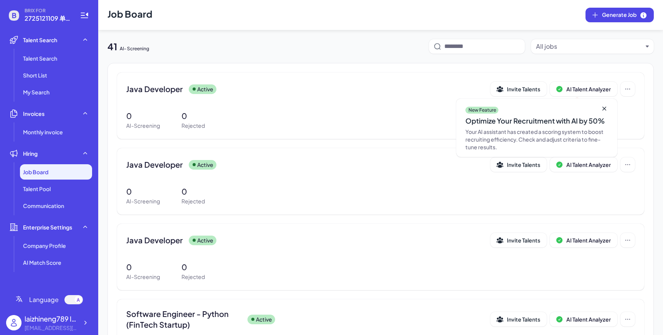
click at [60, 180] on ul "Job Board Talent Pool Communication" at bounding box center [49, 188] width 86 height 49
click at [60, 183] on li "Talent Pool" at bounding box center [56, 188] width 72 height 15
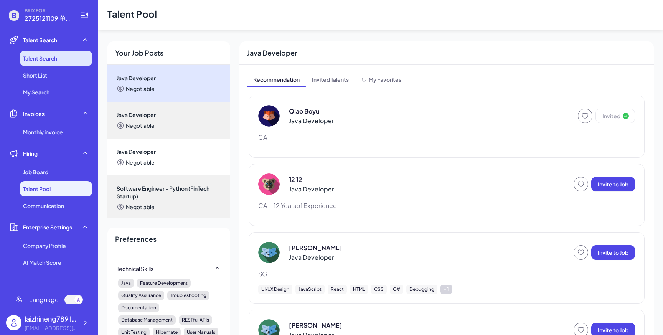
click at [84, 62] on li "Talent Search" at bounding box center [56, 58] width 72 height 15
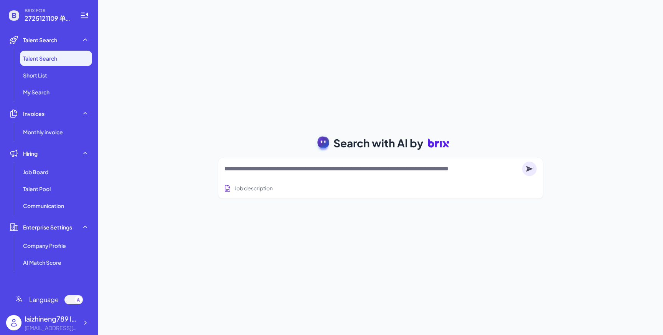
click at [439, 251] on div "Search with AI by Job description Job Titles Location Years of Experience Techn…" at bounding box center [380, 167] width 565 height 335
